Goal: Task Accomplishment & Management: Manage account settings

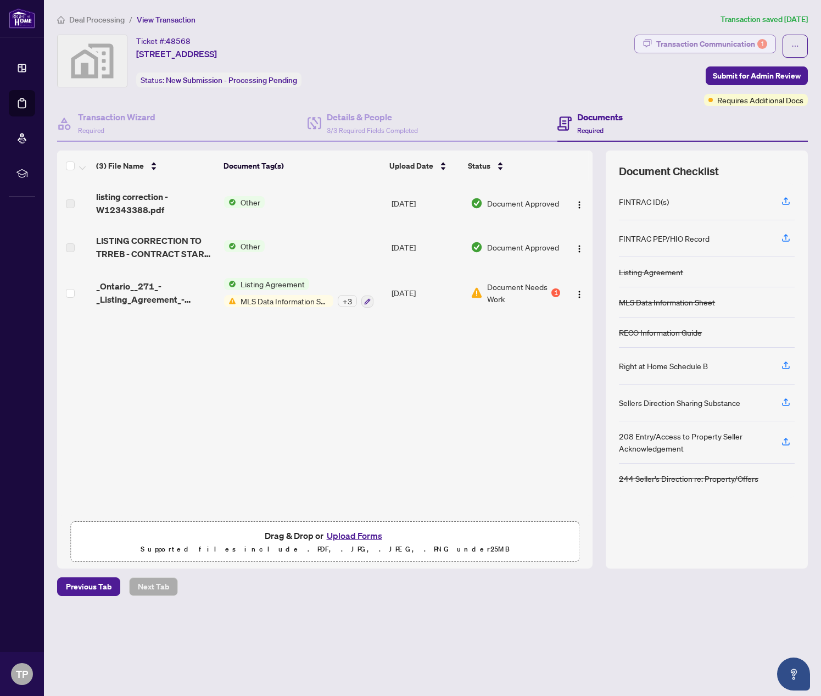
click at [711, 46] on div "Transaction Communication 1" at bounding box center [711, 44] width 111 height 18
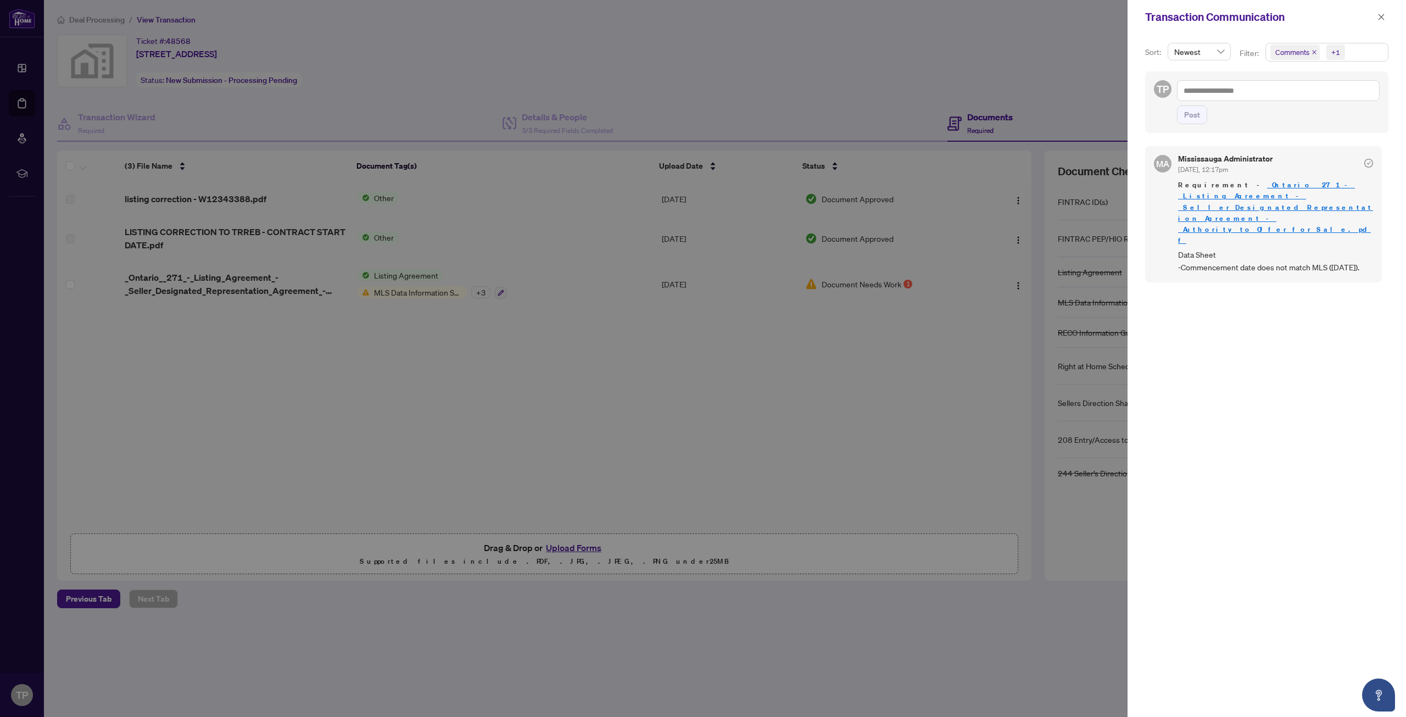
click at [31, 68] on div at bounding box center [703, 358] width 1406 height 717
click at [26, 70] on div at bounding box center [703, 358] width 1406 height 717
click at [16, 70] on div at bounding box center [703, 358] width 1406 height 717
drag, startPoint x: 544, startPoint y: 104, endPoint x: 590, endPoint y: 97, distance: 46.1
click at [547, 104] on div at bounding box center [703, 358] width 1406 height 717
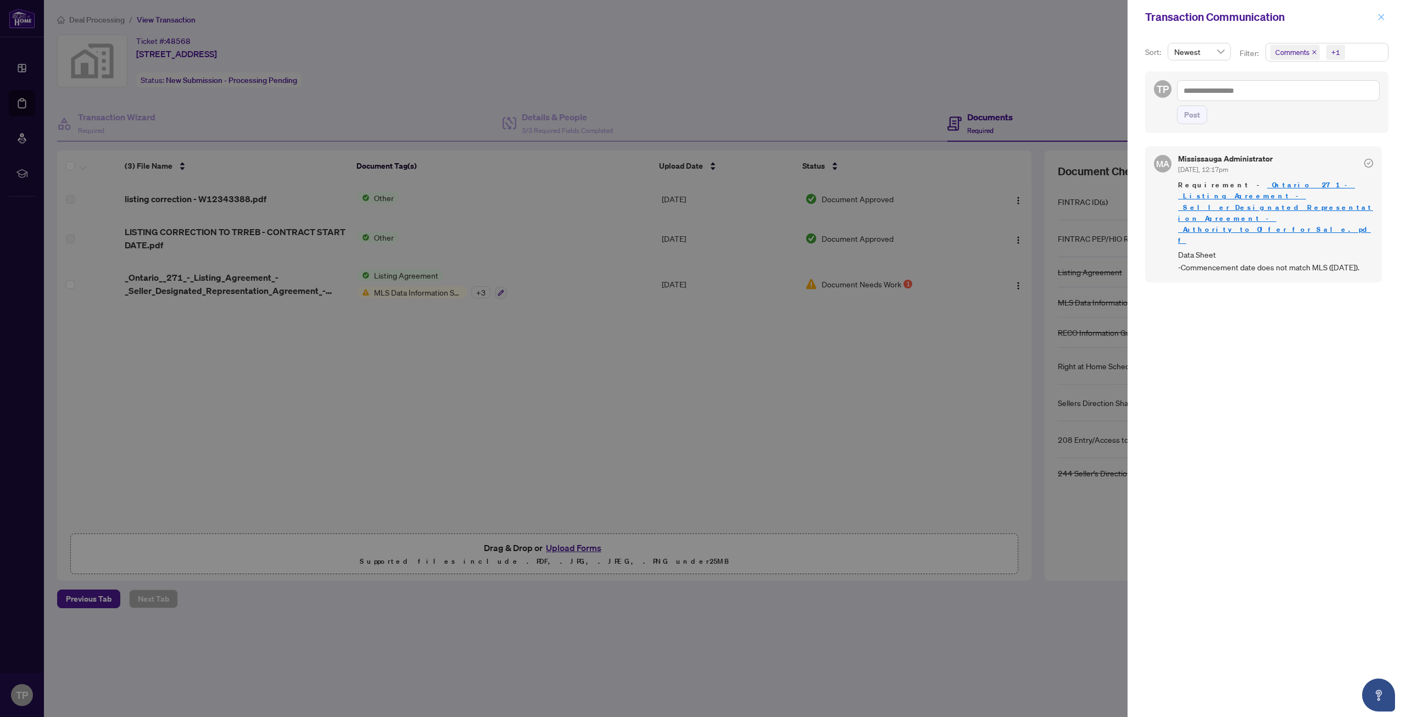
click at [820, 17] on div "Transaction Communication" at bounding box center [1266, 17] width 278 height 34
drag, startPoint x: 1386, startPoint y: 18, endPoint x: 1365, endPoint y: 24, distance: 21.9
click at [820, 17] on button "button" at bounding box center [1381, 16] width 14 height 13
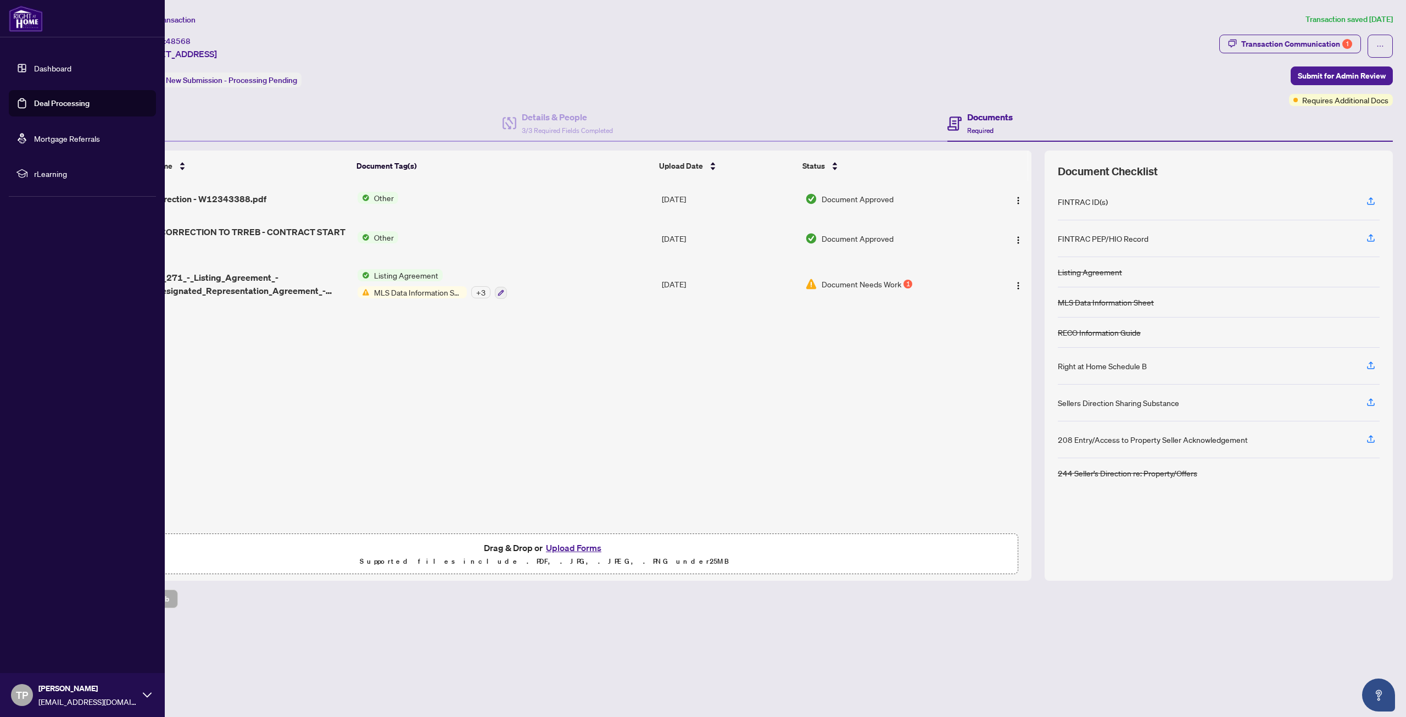
click at [51, 72] on link "Dashboard" at bounding box center [52, 68] width 37 height 10
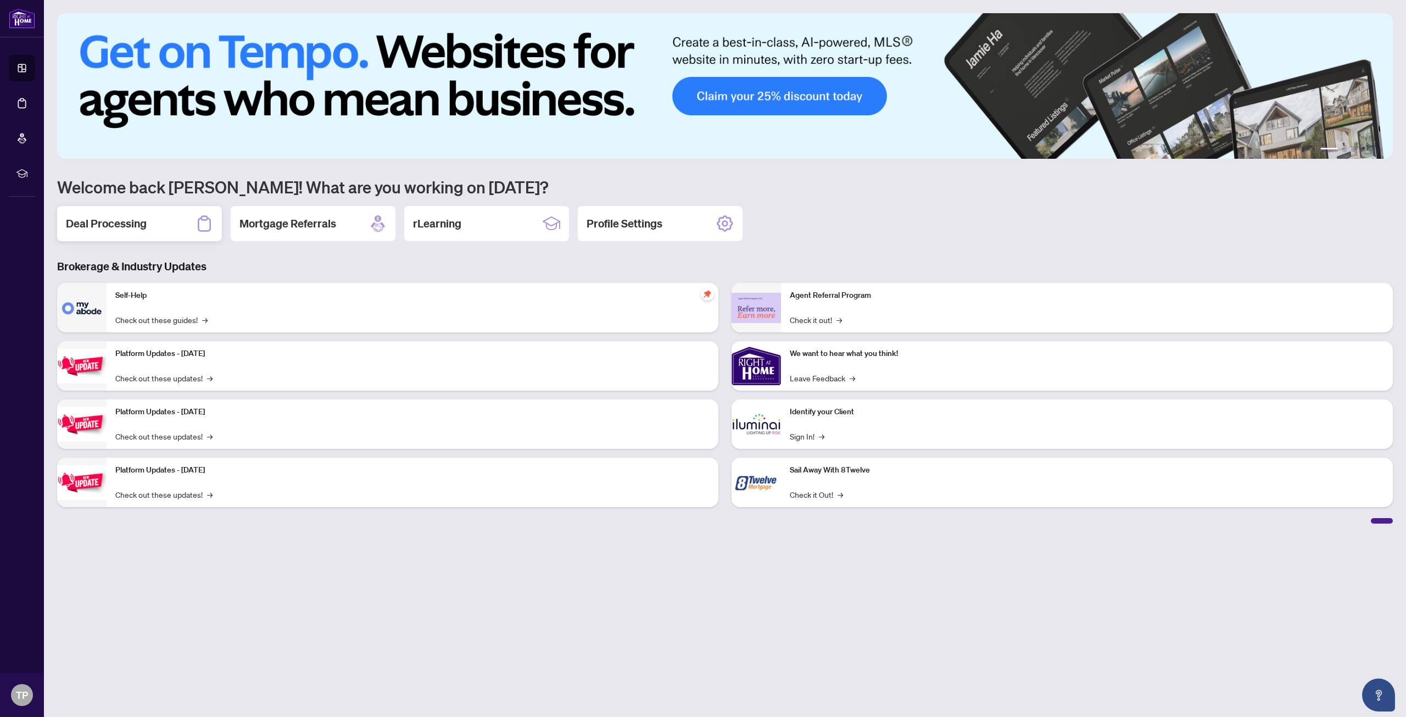
click at [124, 227] on h2 "Deal Processing" at bounding box center [106, 223] width 81 height 15
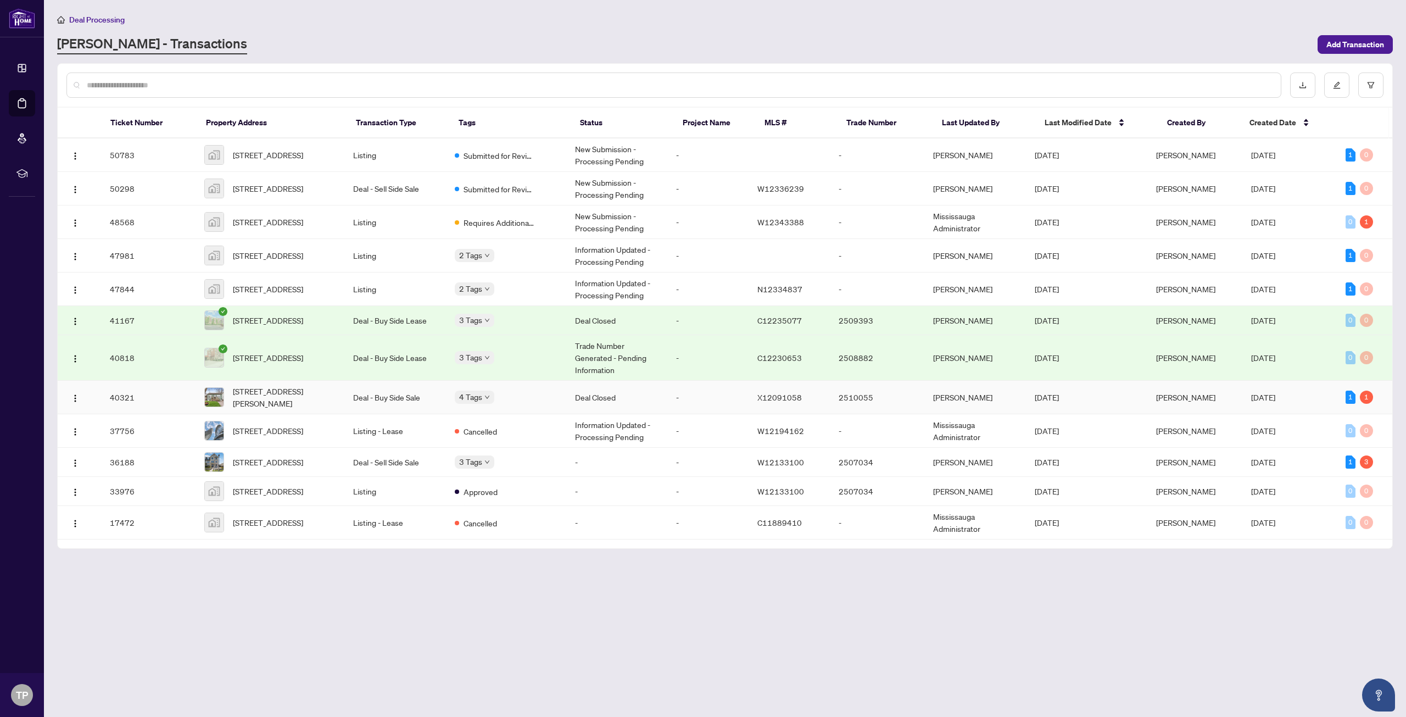
click at [820, 410] on td "[DATE]" at bounding box center [1289, 397] width 94 height 33
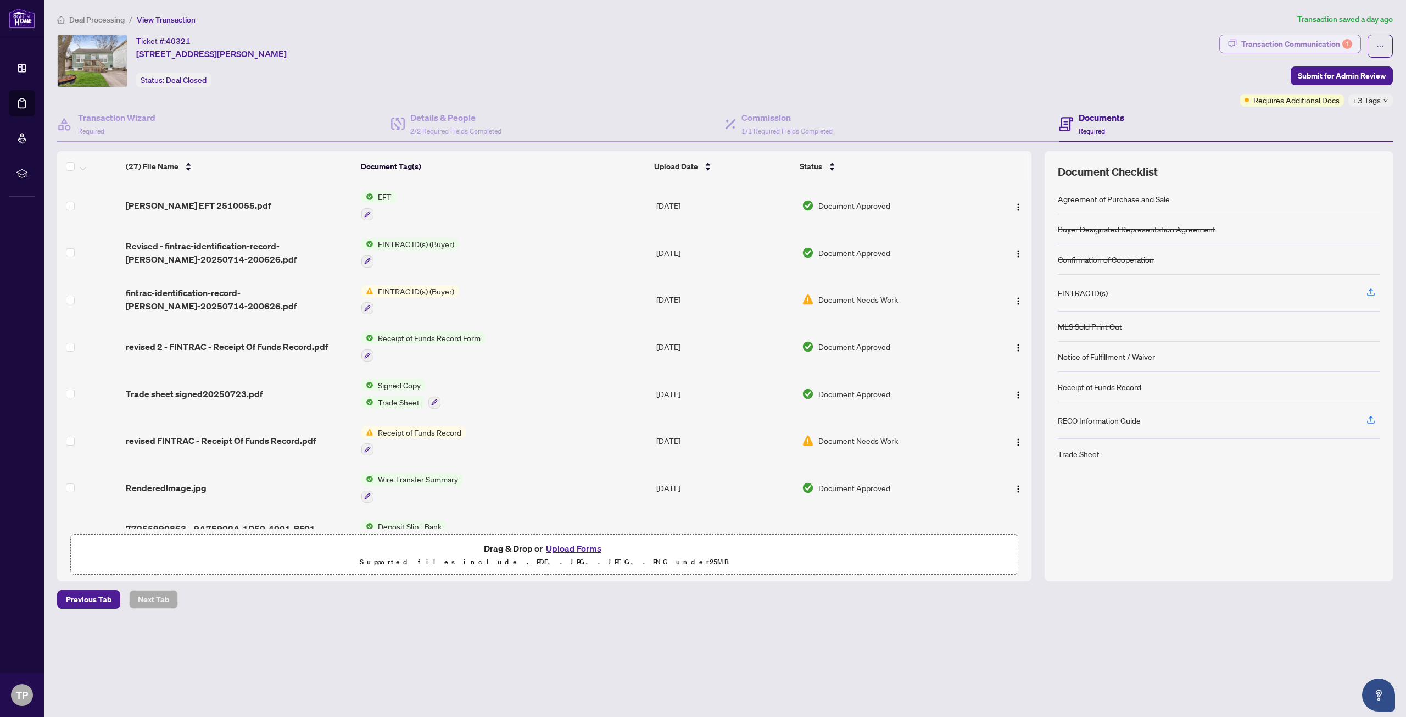
click at [820, 46] on div "Transaction Communication 1" at bounding box center [1296, 44] width 111 height 18
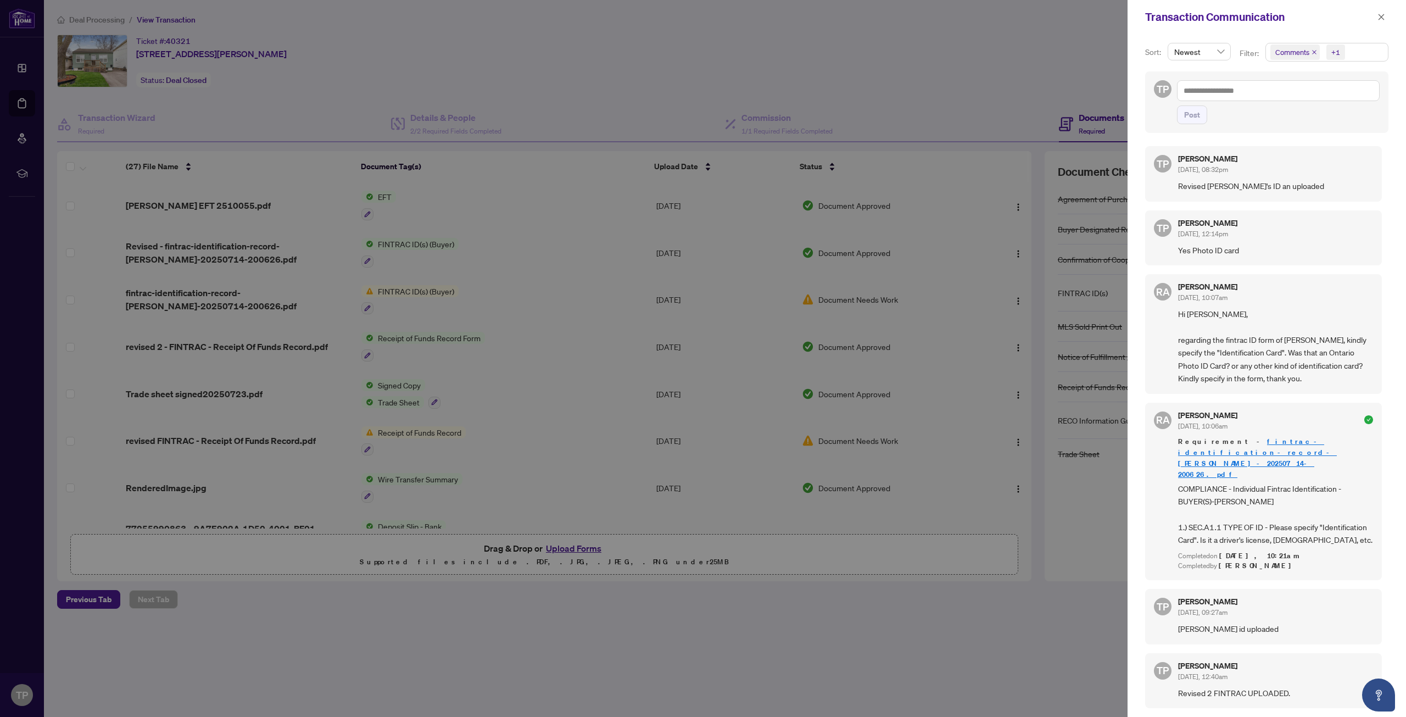
click at [820, 561] on div "Completed by [PERSON_NAME]" at bounding box center [1275, 566] width 195 height 10
click at [820, 141] on div at bounding box center [703, 358] width 1406 height 717
click at [820, 94] on div at bounding box center [703, 358] width 1406 height 717
click at [820, 16] on icon "close" at bounding box center [1381, 17] width 8 height 8
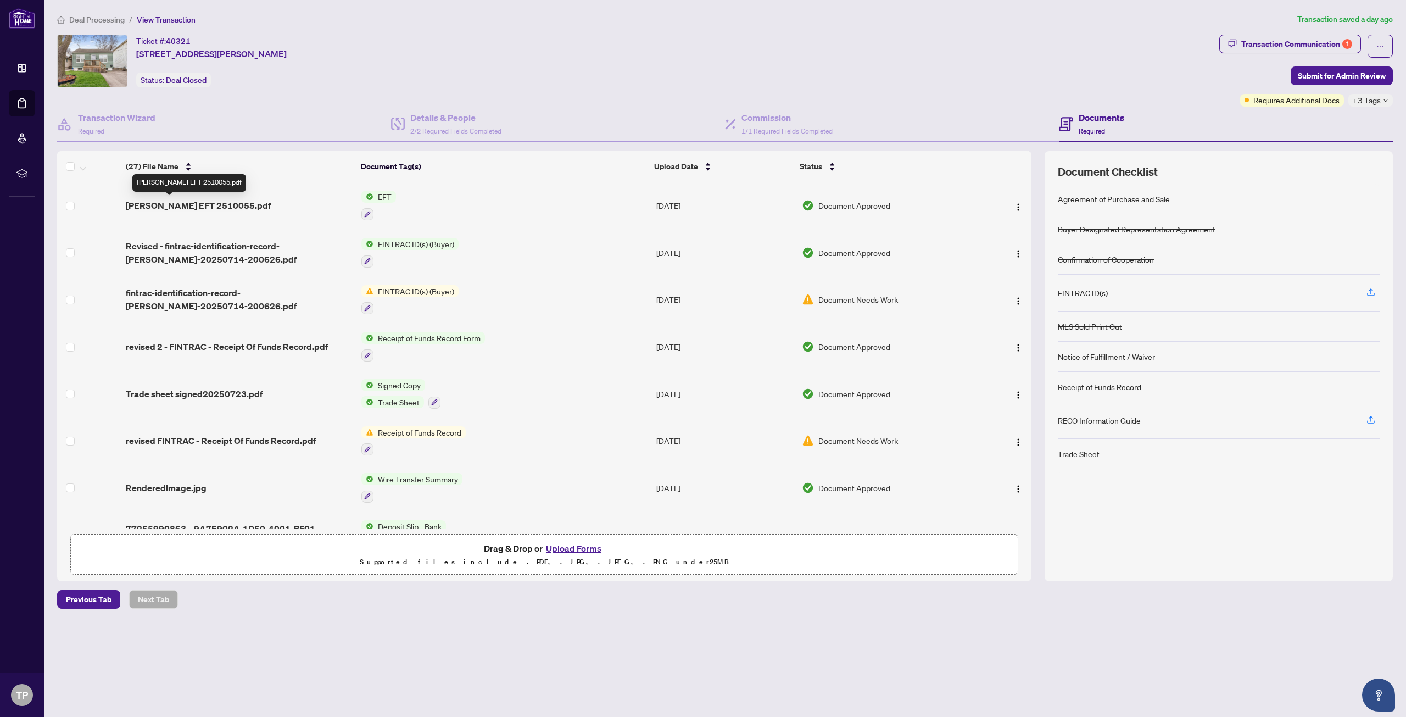
click at [175, 208] on span "[PERSON_NAME] EFT 2510055.pdf" at bounding box center [198, 205] width 145 height 13
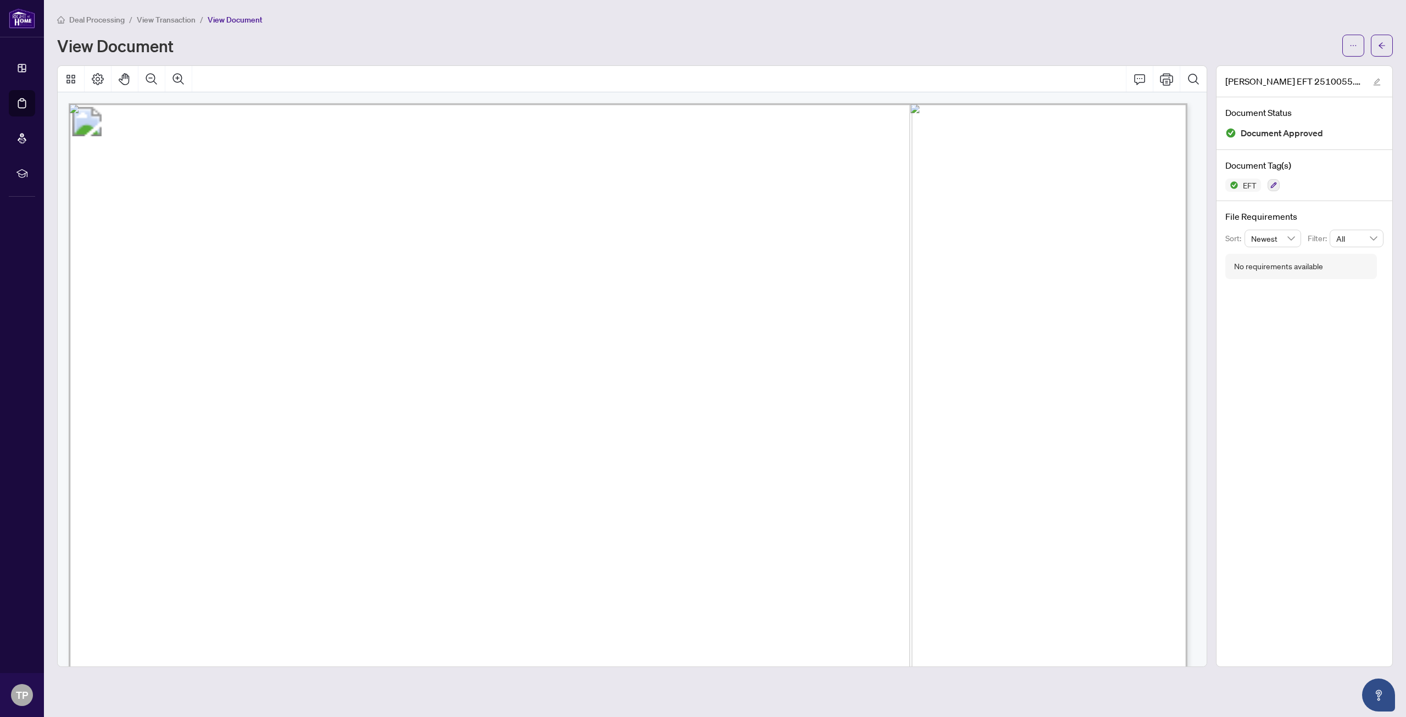
drag, startPoint x: 248, startPoint y: 293, endPoint x: 394, endPoint y: 258, distance: 150.2
click at [395, 205] on span "c/o [PERSON_NAME]" at bounding box center [317, 201] width 158 height 15
click at [820, 81] on icon "Print" at bounding box center [1166, 78] width 13 height 13
drag, startPoint x: 297, startPoint y: 279, endPoint x: 403, endPoint y: 337, distance: 121.1
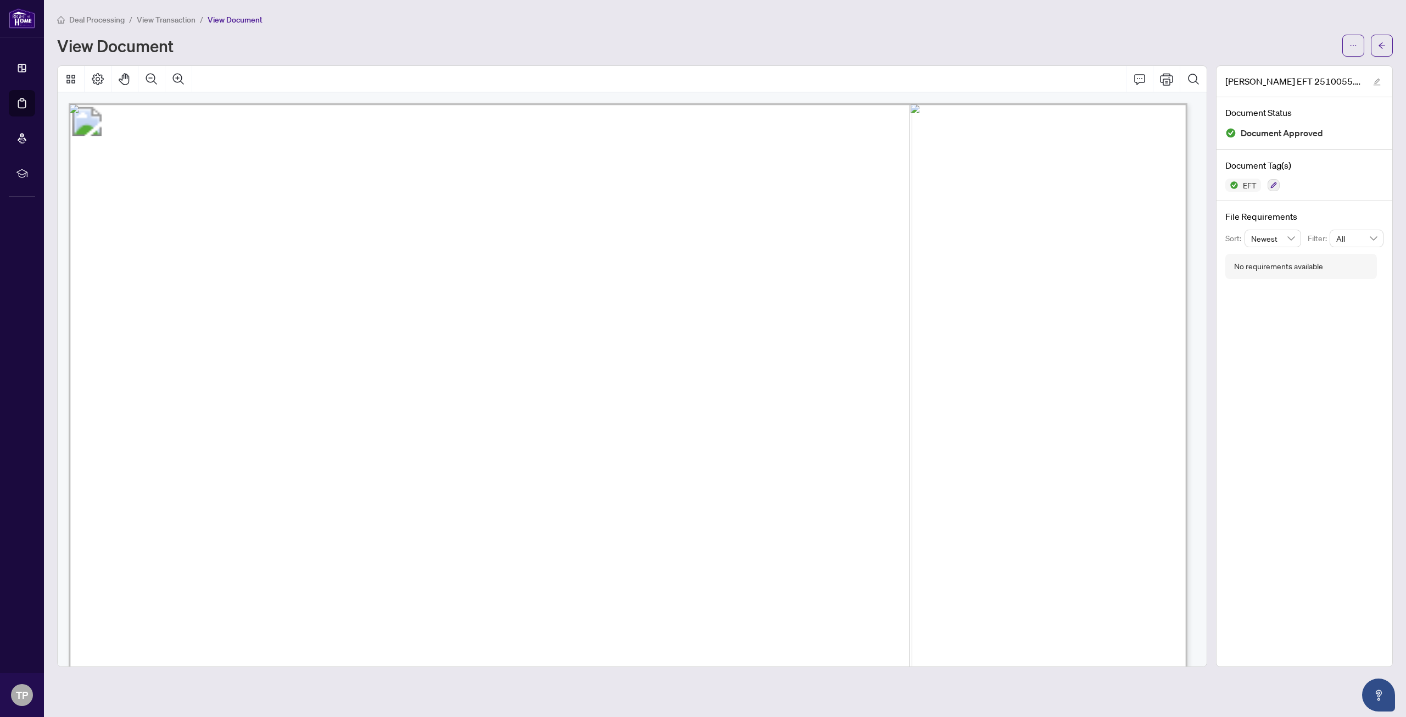
click at [820, 46] on button "button" at bounding box center [1382, 46] width 22 height 22
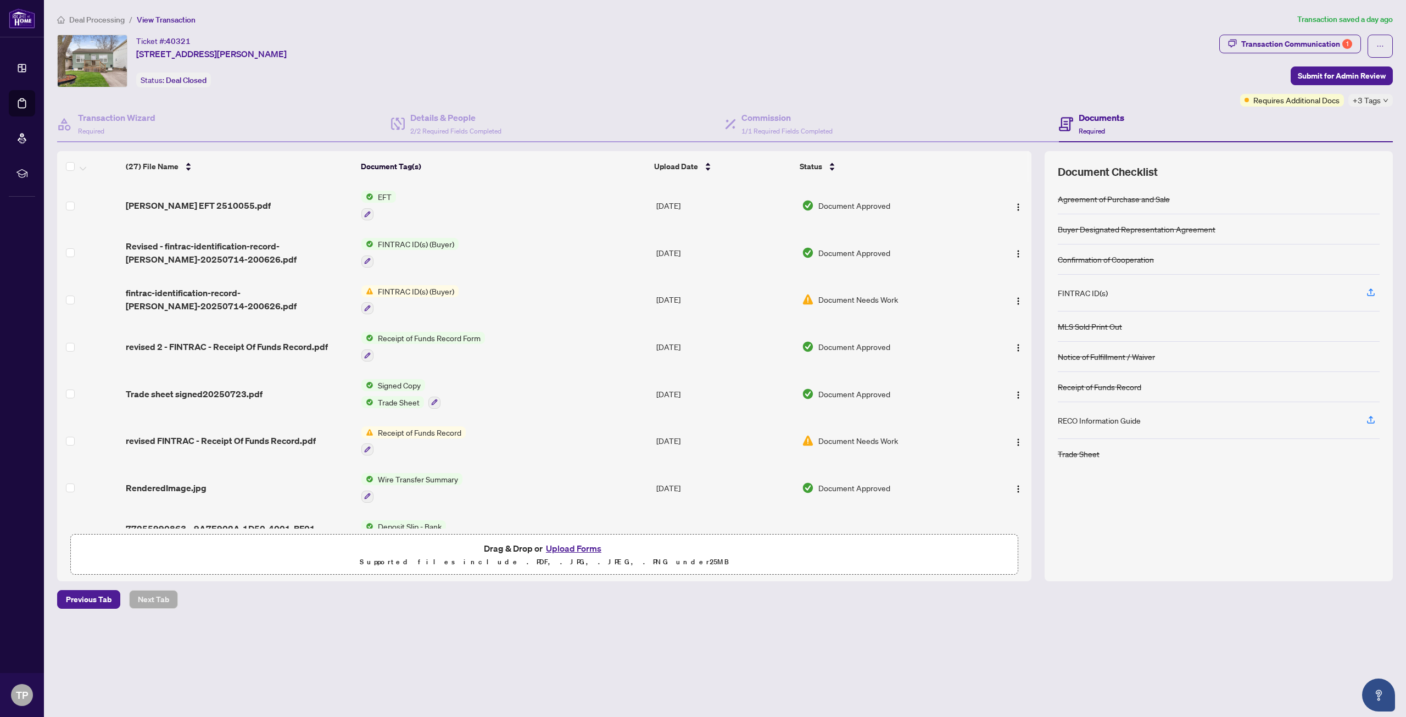
click at [409, 404] on span "Trade Sheet" at bounding box center [398, 402] width 51 height 12
click at [820, 394] on span "Document Approved" at bounding box center [854, 394] width 72 height 12
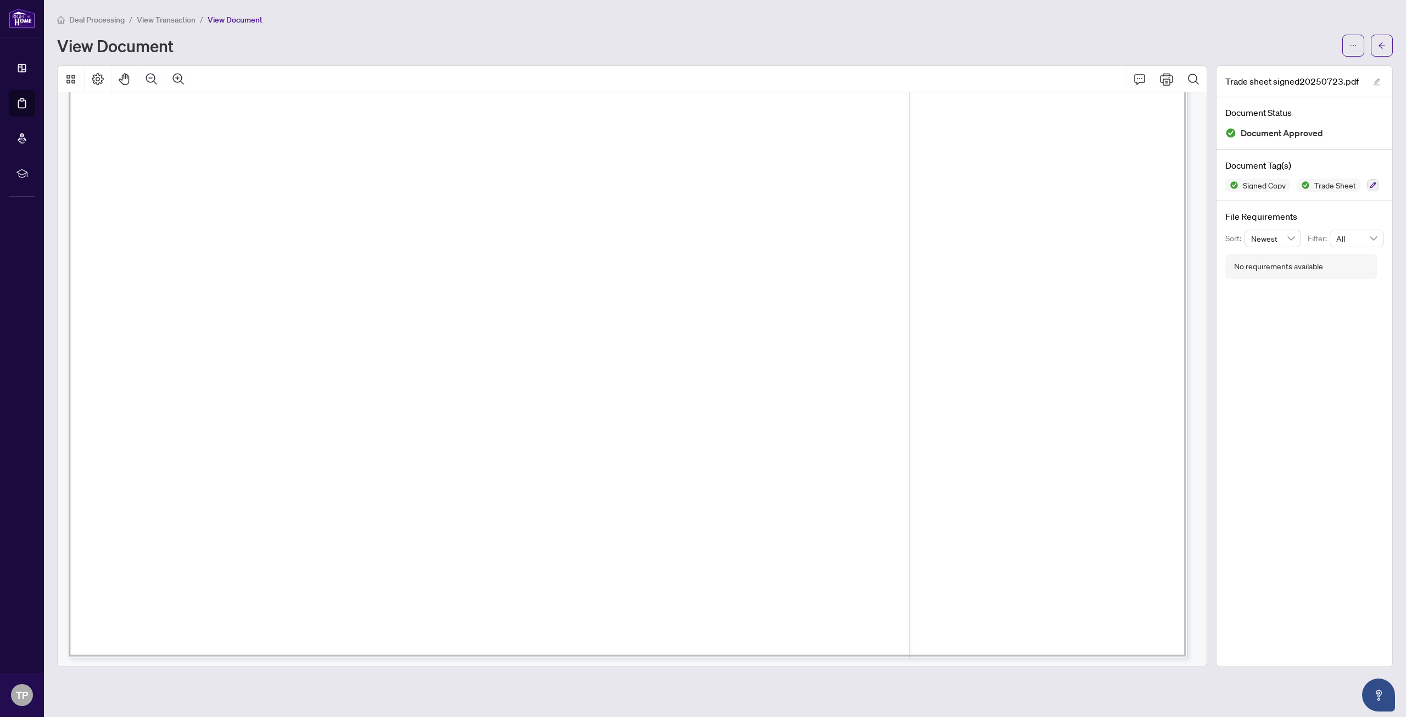
scroll to position [906, 0]
